Goal: Information Seeking & Learning: Learn about a topic

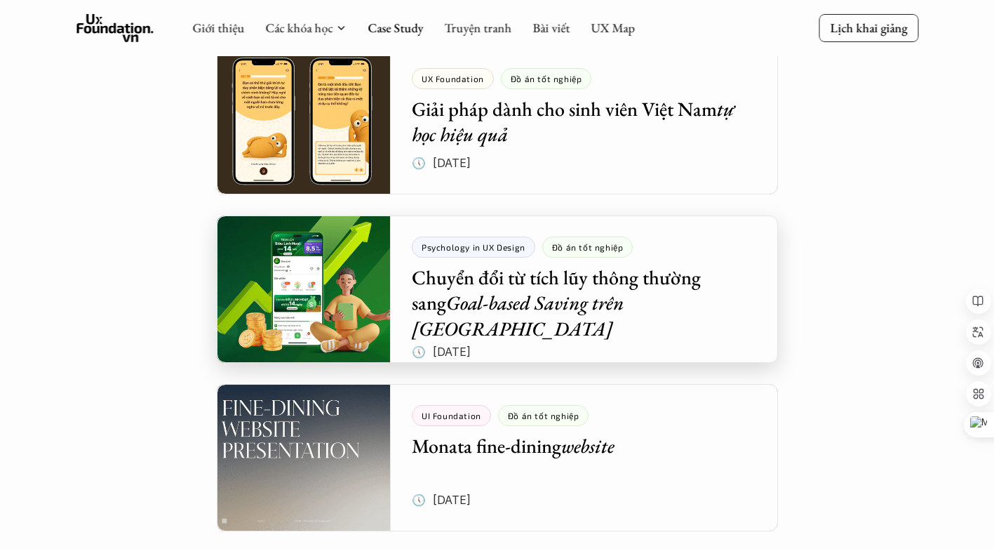
scroll to position [143, 0]
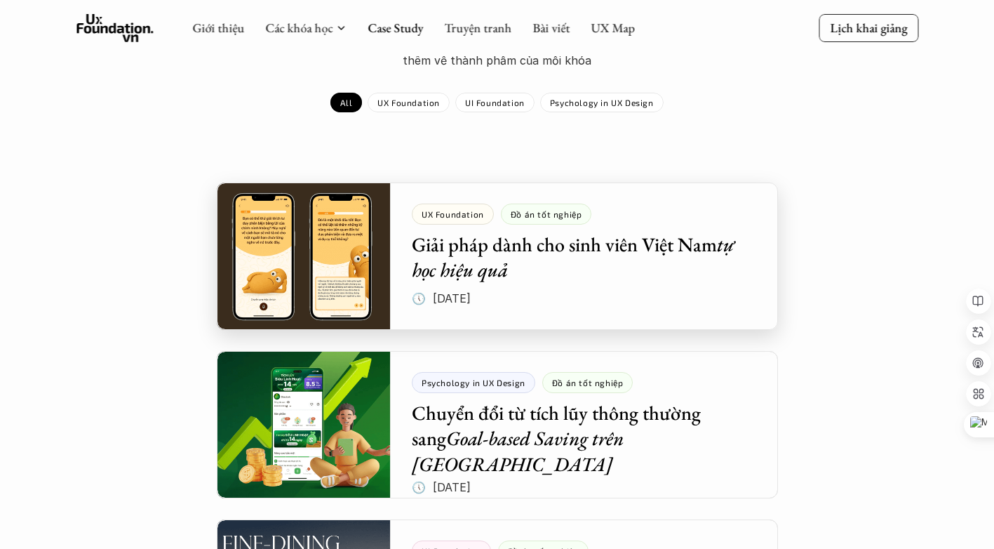
click at [432, 248] on div at bounding box center [497, 255] width 561 height 147
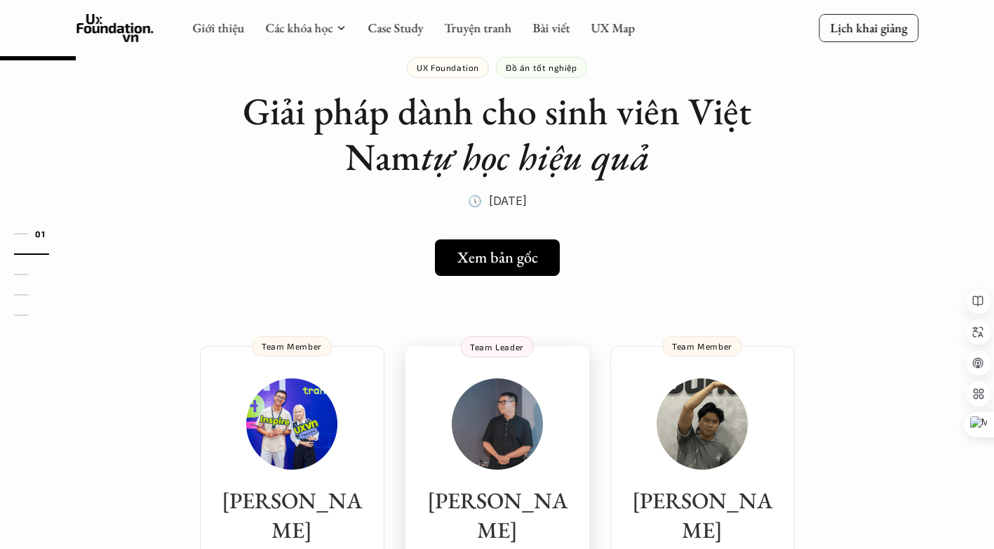
scroll to position [27, 0]
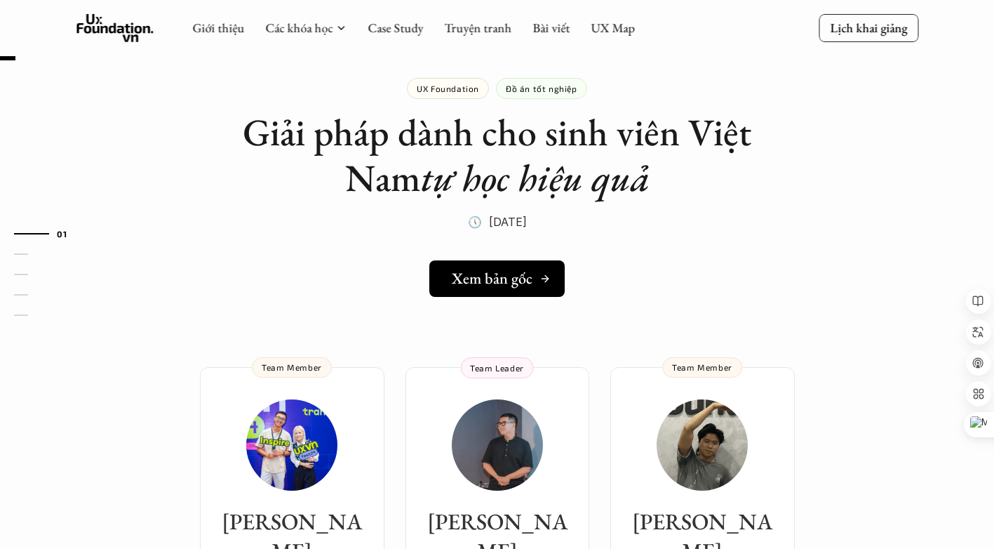
click at [492, 276] on h5 "Xem bản gốc" at bounding box center [492, 278] width 81 height 18
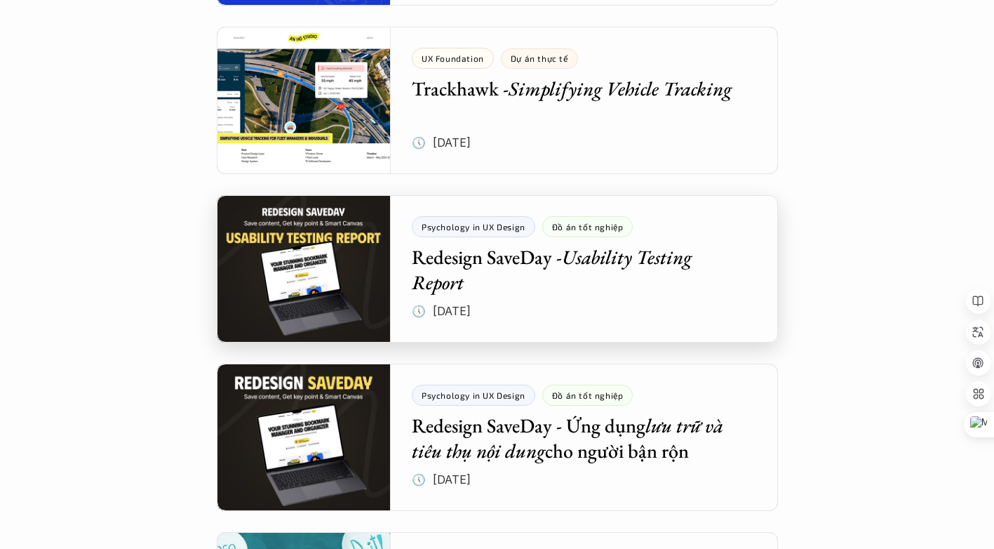
scroll to position [1337, 0]
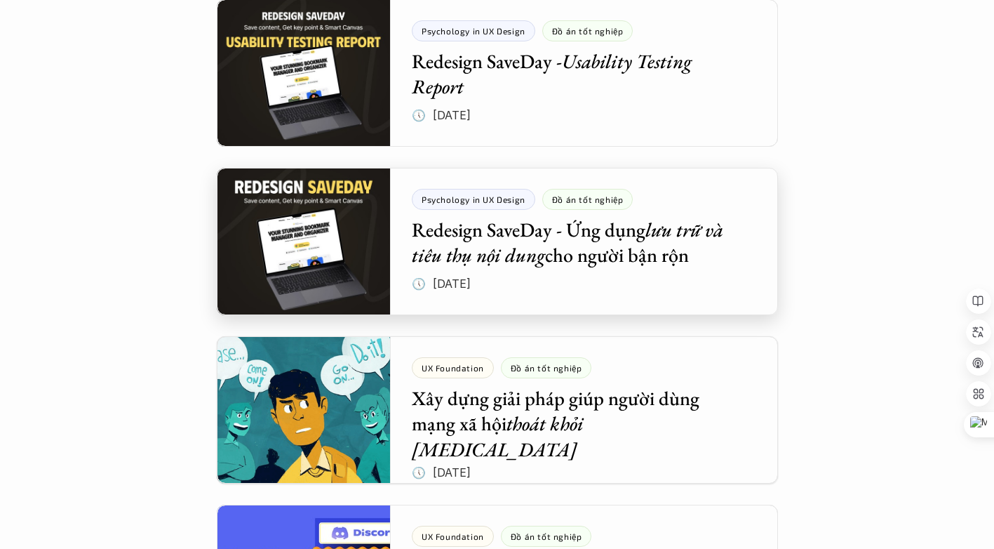
click at [466, 241] on div at bounding box center [497, 241] width 561 height 147
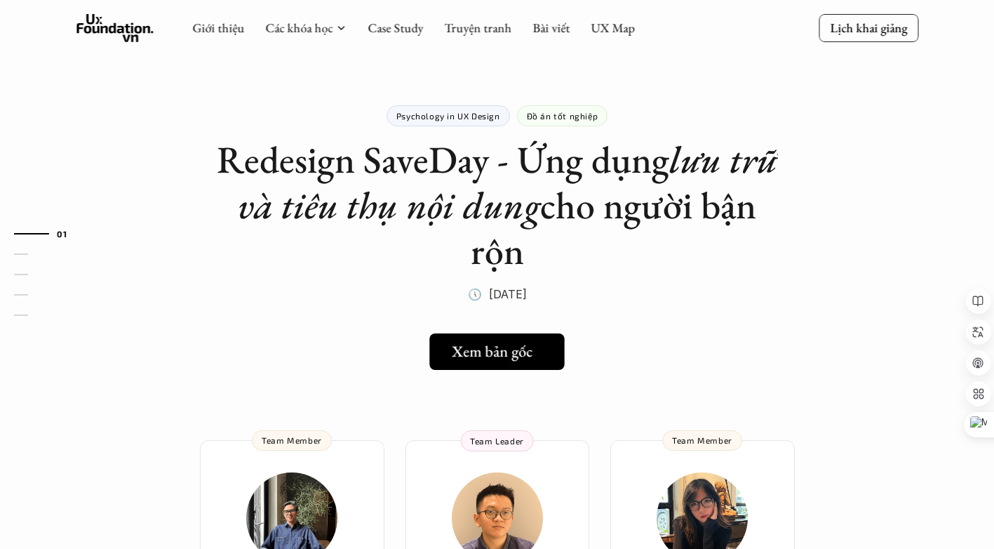
click at [477, 347] on h5 "Xem bản gốc" at bounding box center [492, 351] width 81 height 18
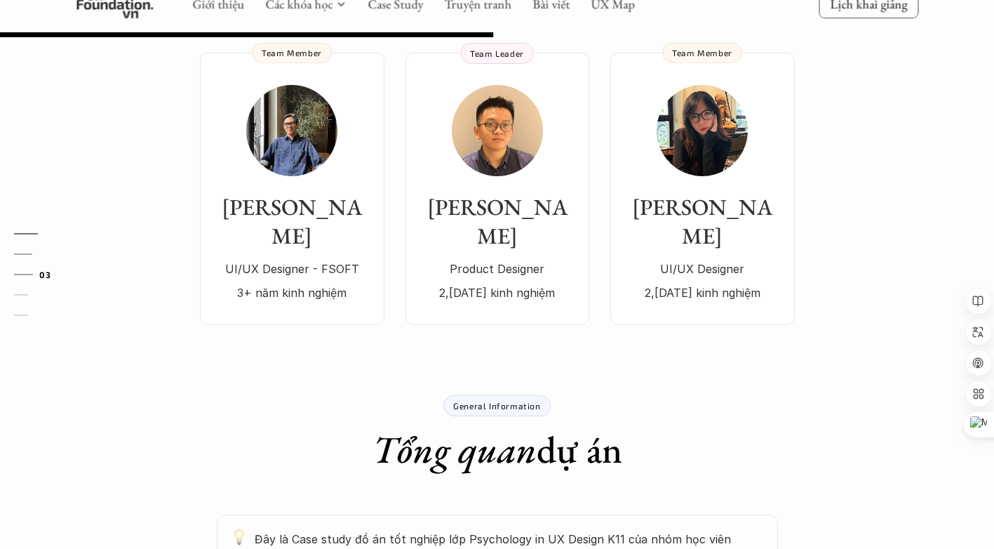
scroll to position [857, 0]
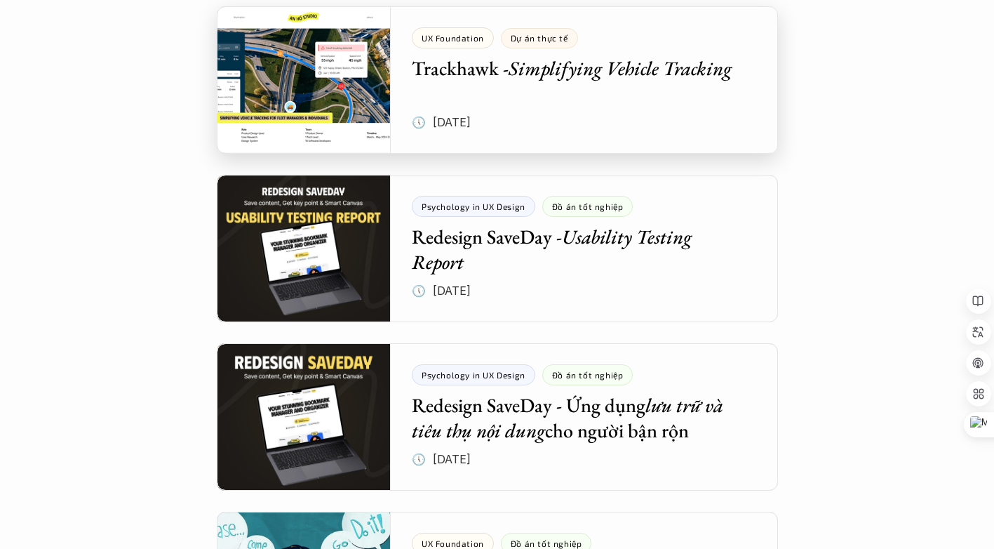
scroll to position [1163, 0]
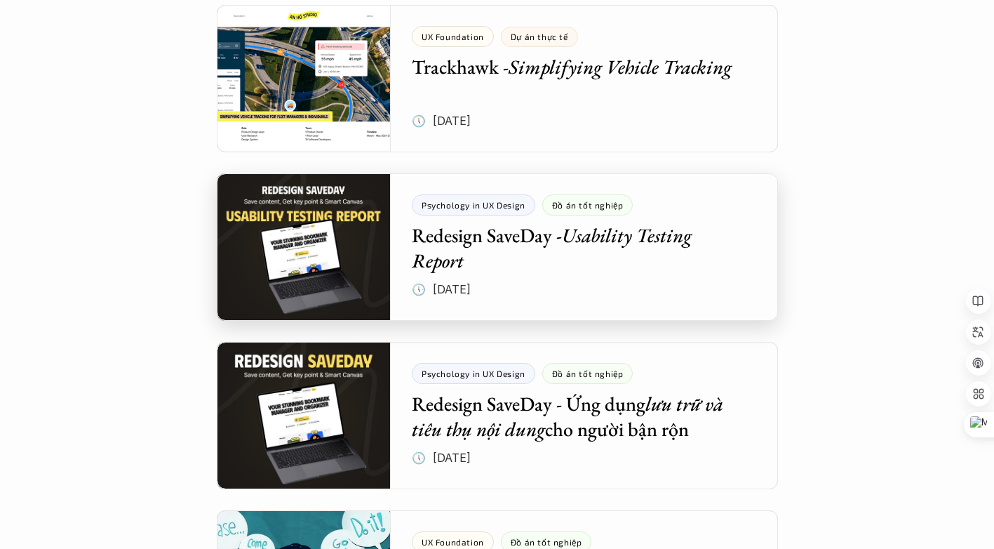
click at [446, 237] on div at bounding box center [497, 246] width 561 height 147
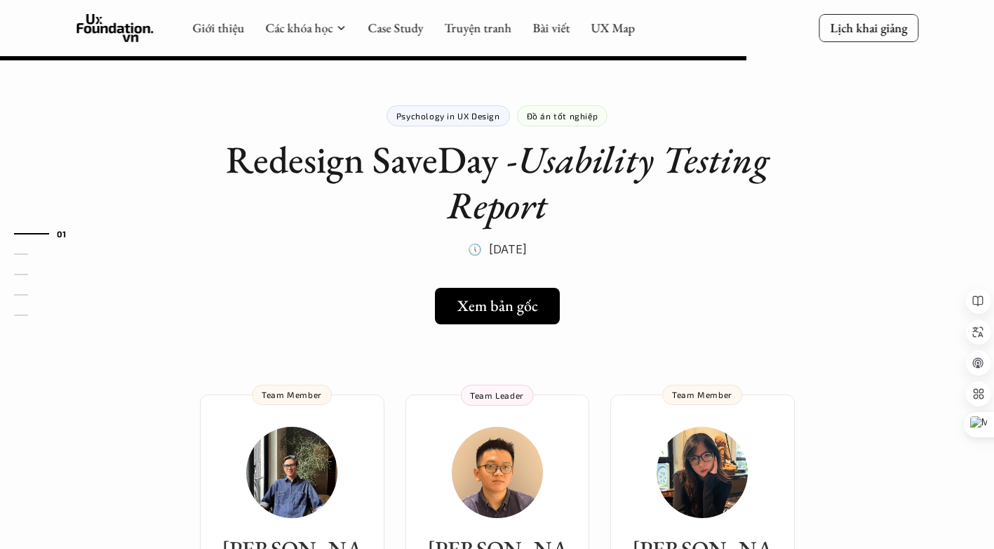
scroll to position [1163, 0]
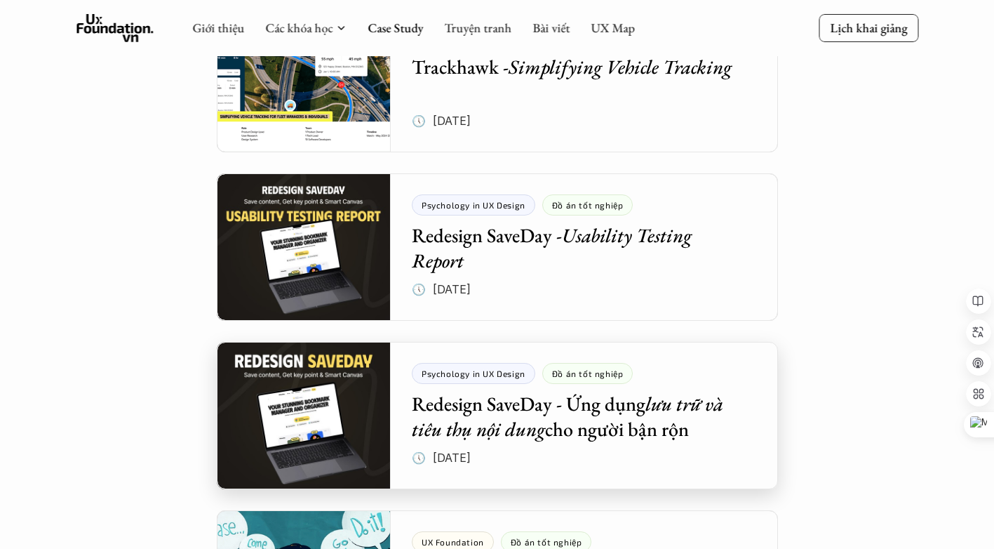
click at [476, 421] on div at bounding box center [497, 415] width 561 height 147
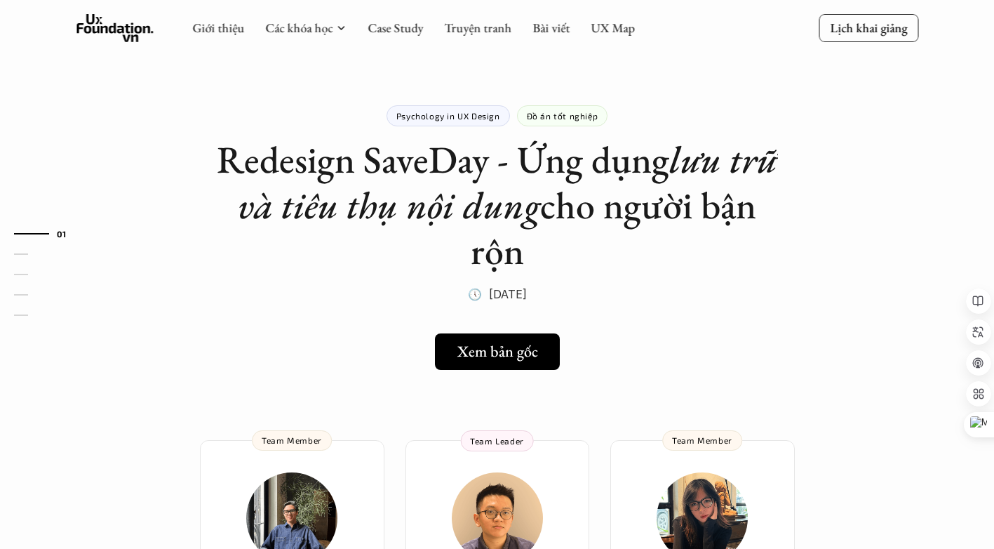
scroll to position [1163, 0]
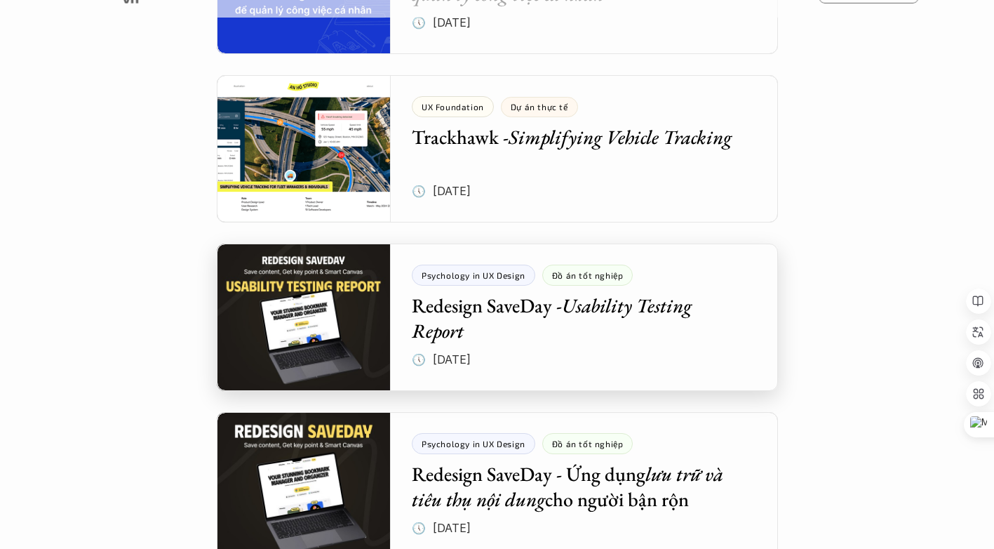
scroll to position [1045, 0]
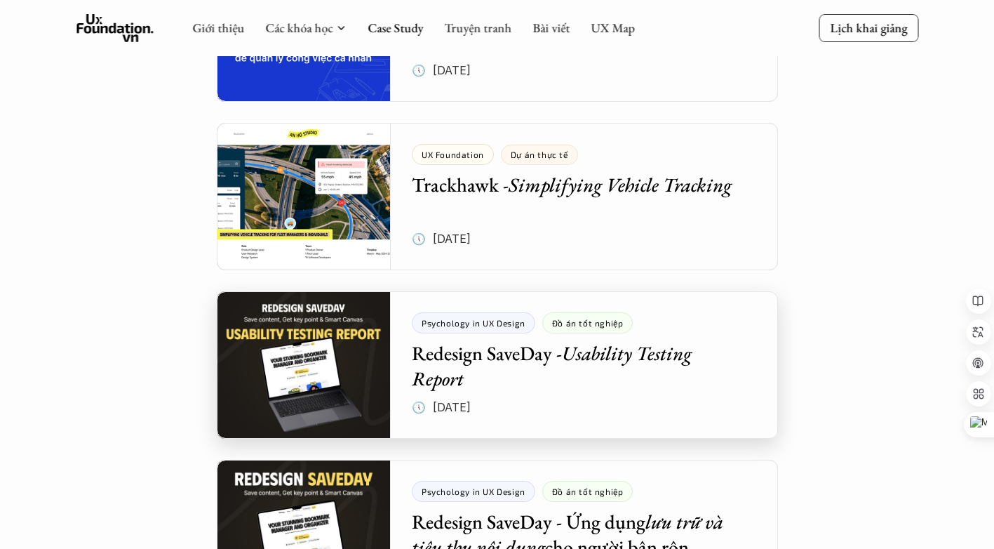
click at [464, 354] on div at bounding box center [497, 364] width 561 height 147
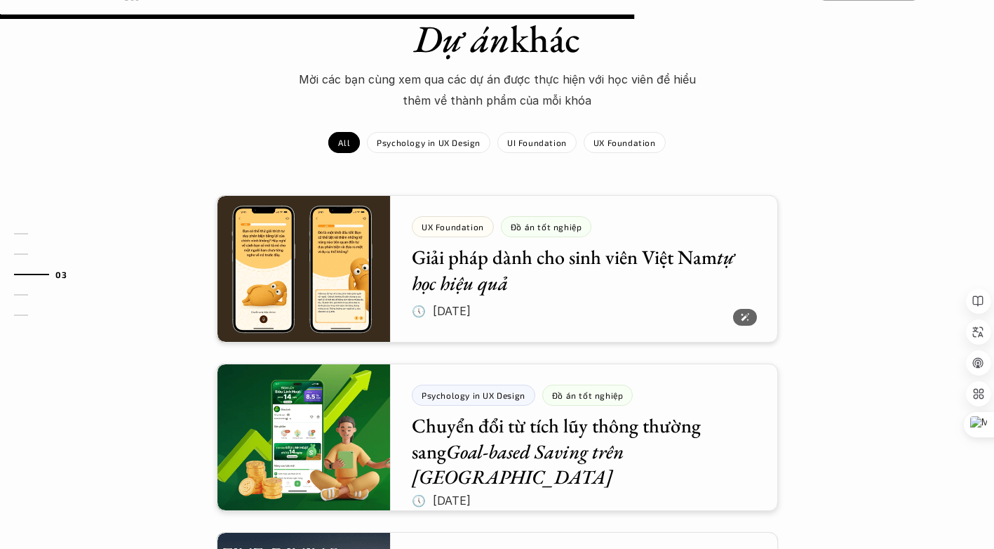
scroll to position [897, 0]
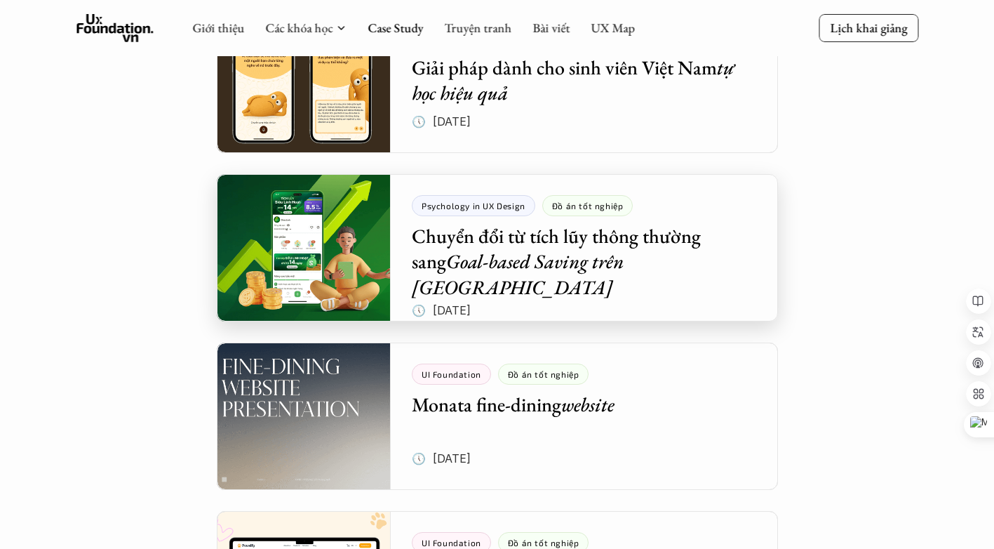
scroll to position [295, 0]
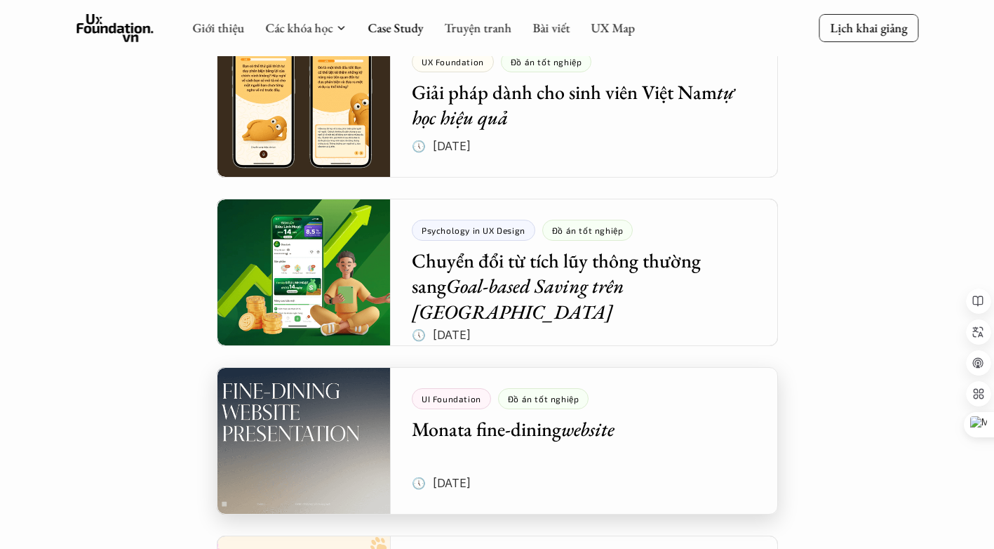
click at [490, 433] on div at bounding box center [497, 440] width 561 height 147
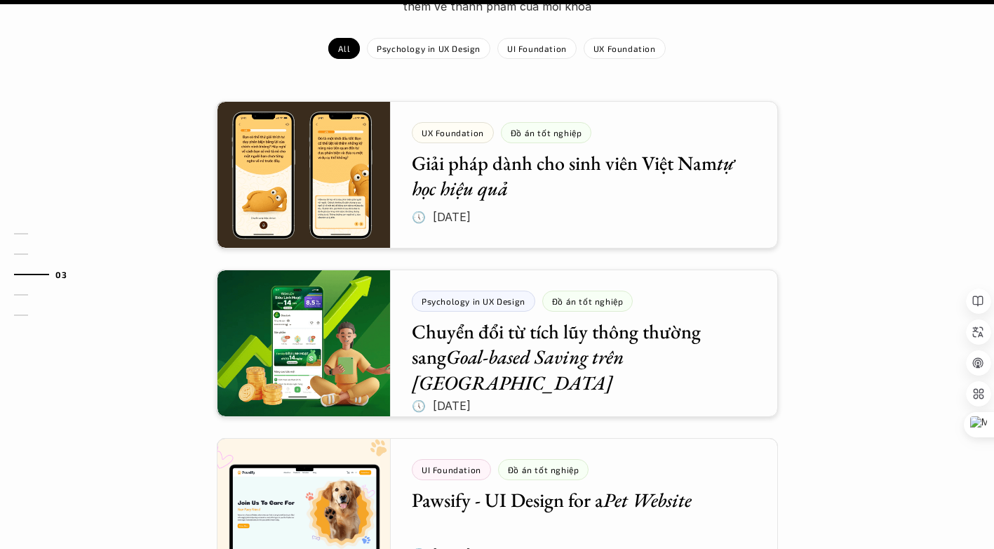
scroll to position [1520, 0]
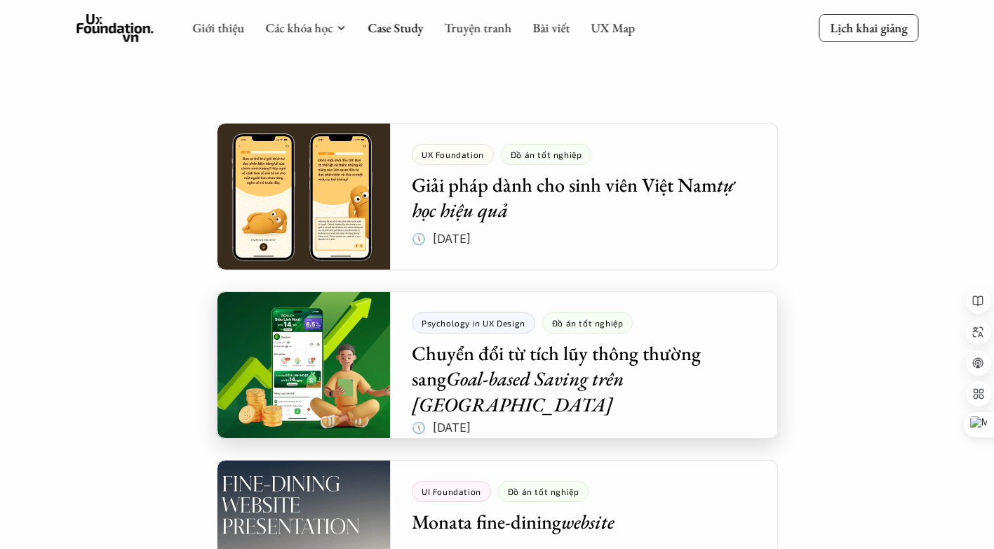
scroll to position [199, 0]
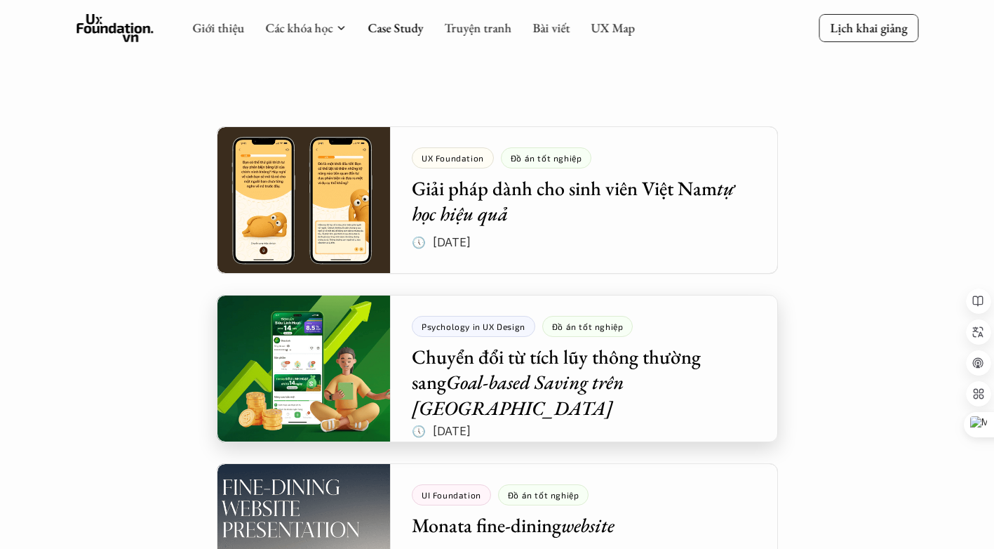
click at [510, 372] on div at bounding box center [497, 368] width 561 height 147
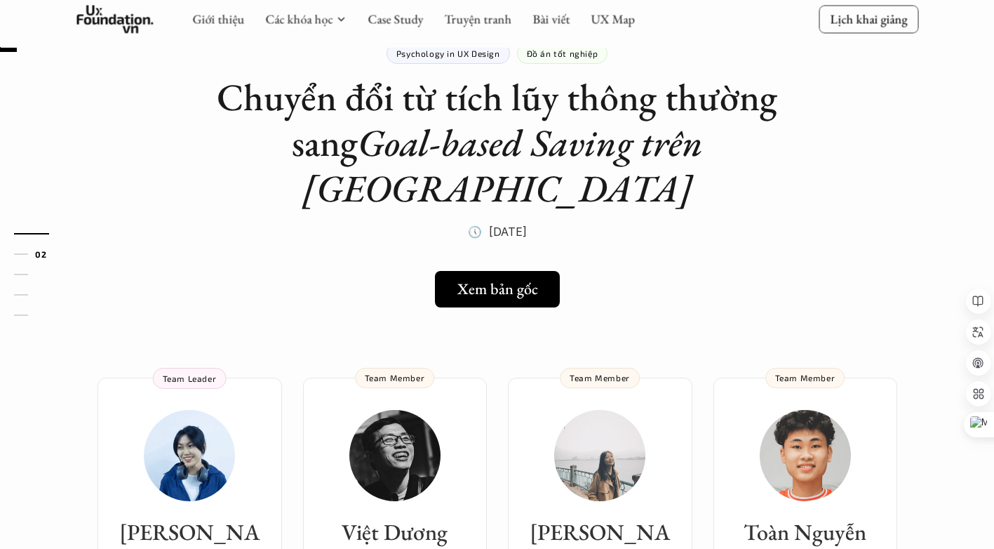
scroll to position [82, 0]
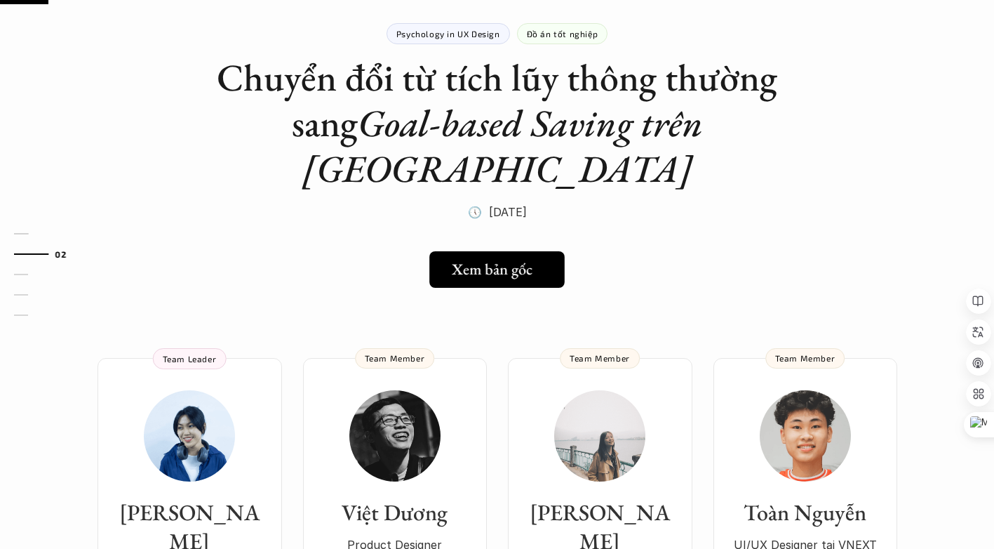
click at [518, 260] on h5 "Xem bản gốc" at bounding box center [492, 269] width 81 height 18
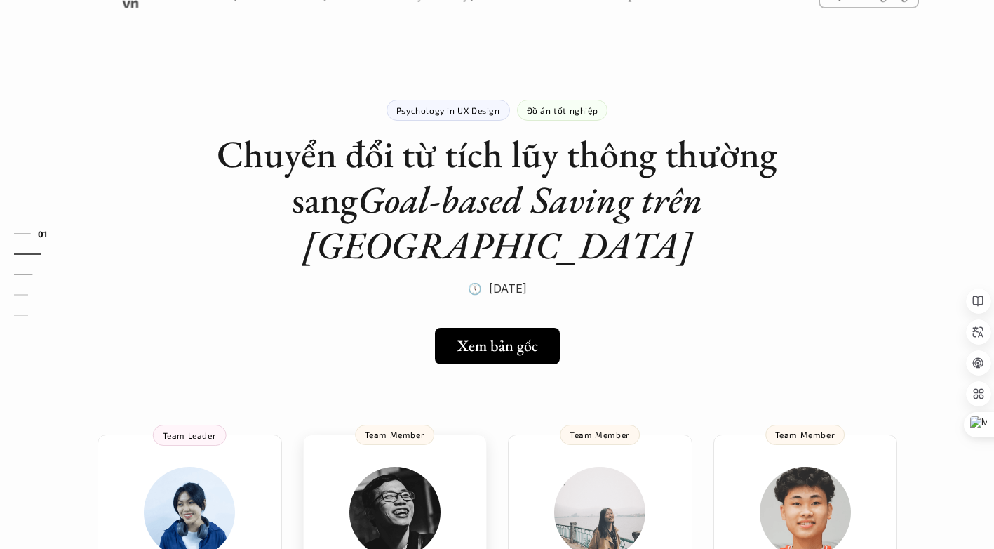
scroll to position [0, 0]
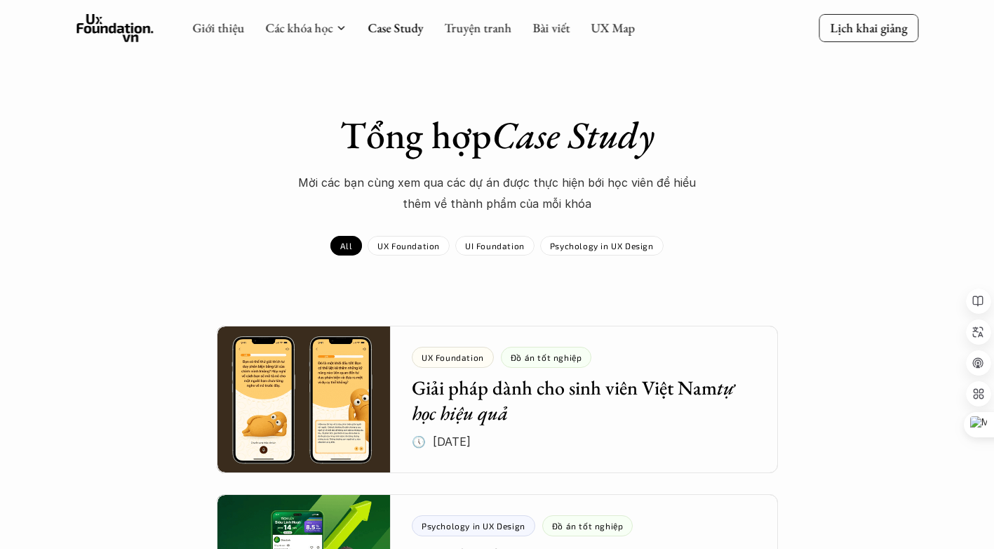
scroll to position [199, 0]
